Goal: Transaction & Acquisition: Subscribe to service/newsletter

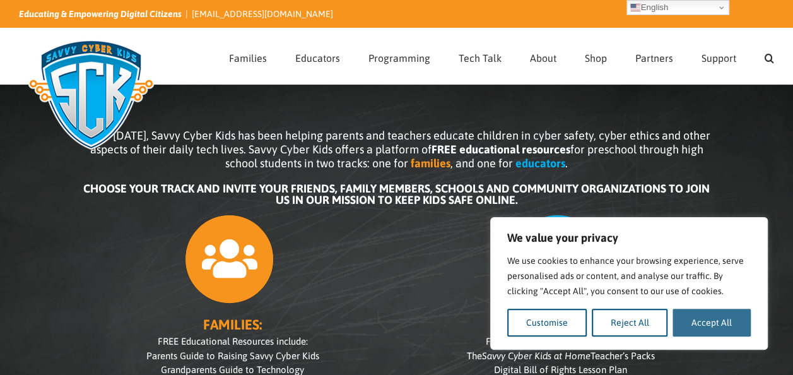
click at [685, 331] on button "Accept All" at bounding box center [711, 322] width 78 height 28
checkbox input "true"
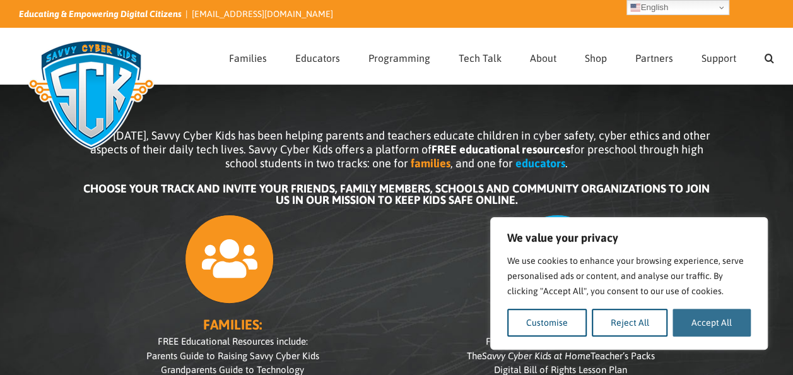
checkbox input "true"
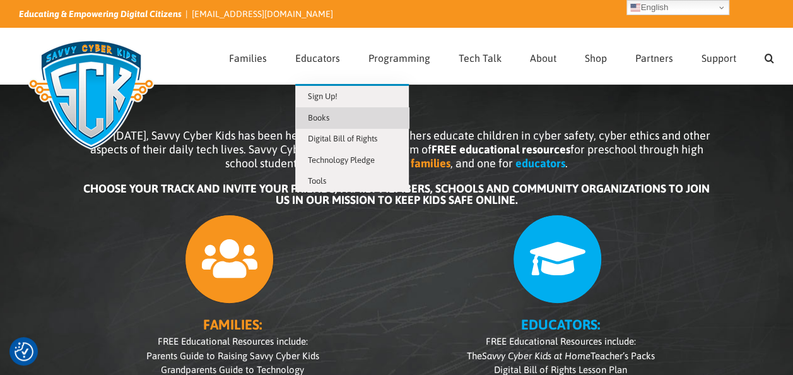
click at [326, 114] on span "Books" at bounding box center [318, 117] width 21 height 9
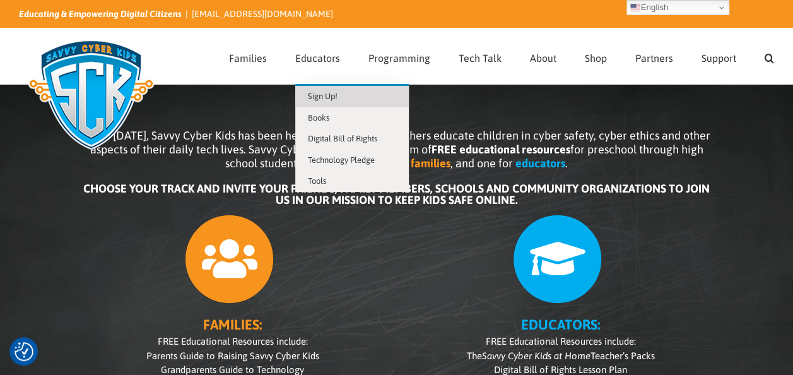
click at [323, 94] on span "Sign Up!" at bounding box center [323, 95] width 30 height 9
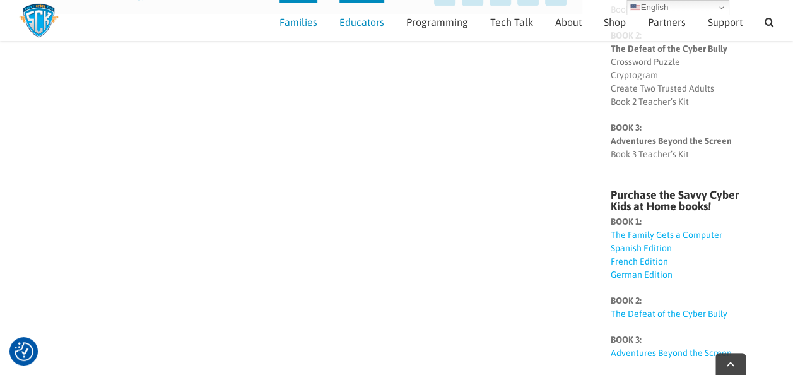
scroll to position [242, 0]
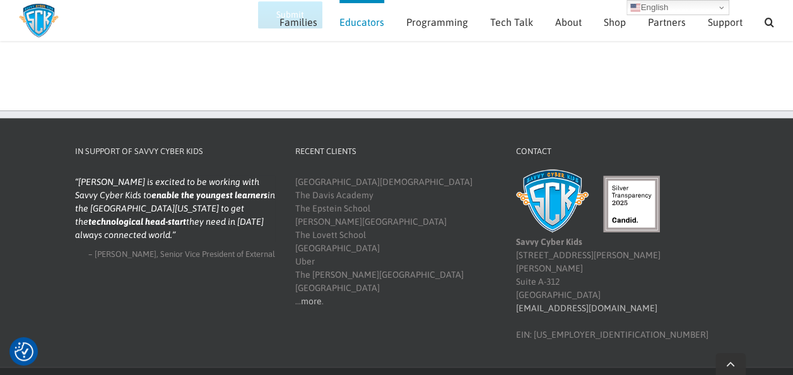
scroll to position [735, 0]
